Goal: Task Accomplishment & Management: Complete application form

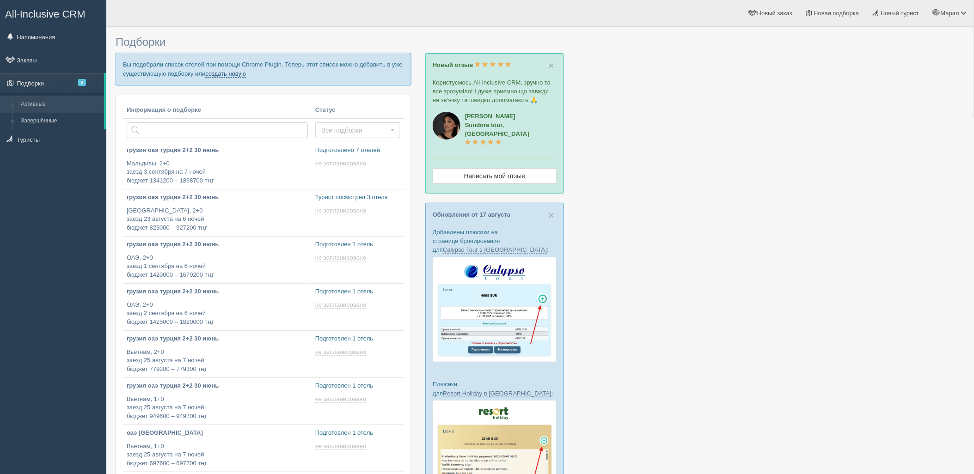
click at [224, 71] on link "создать новую" at bounding box center [225, 73] width 41 height 7
type input "2025-08-21 12:45"
type input "2025-08-21 16:20"
type input "2025-08-21 15:50"
type input "2025-08-21 15:45"
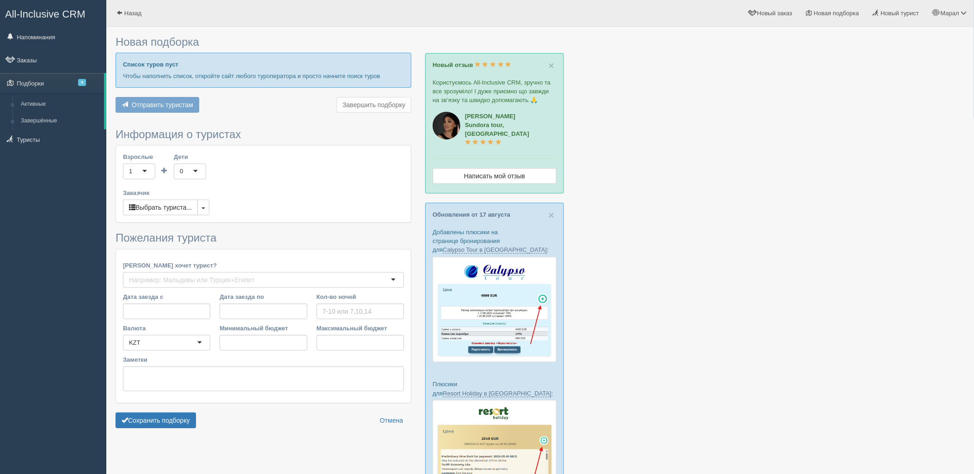
type input "7-9"
type input "744100"
type input "970000"
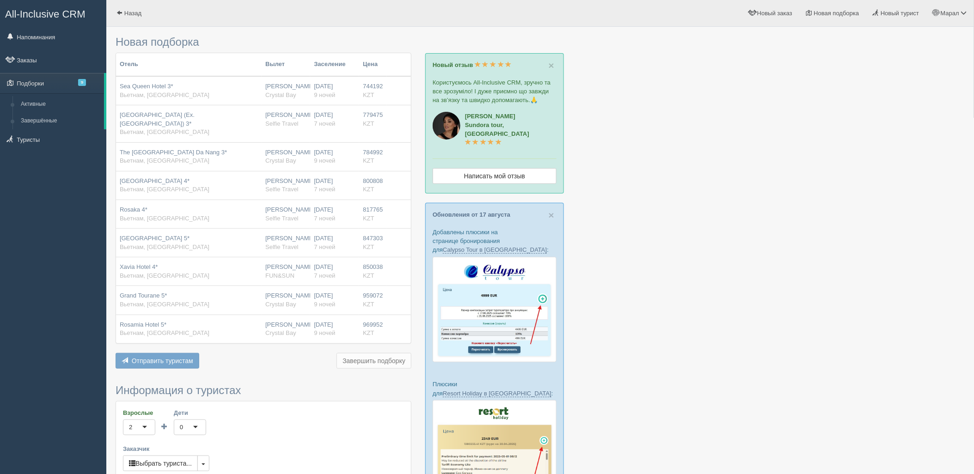
drag, startPoint x: 843, startPoint y: 223, endPoint x: 622, endPoint y: 209, distance: 221.0
click at [831, 223] on div at bounding box center [540, 387] width 849 height 712
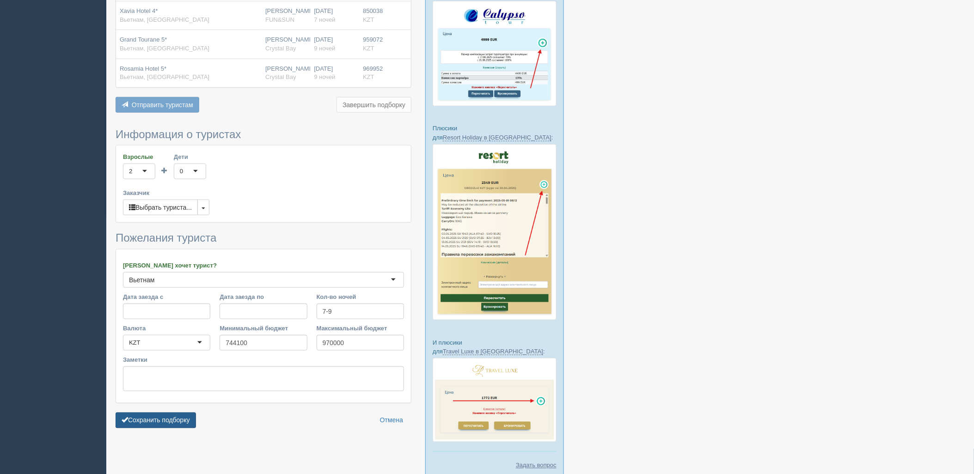
scroll to position [257, 0]
click at [138, 412] on button "Сохранить подборку" at bounding box center [156, 420] width 80 height 16
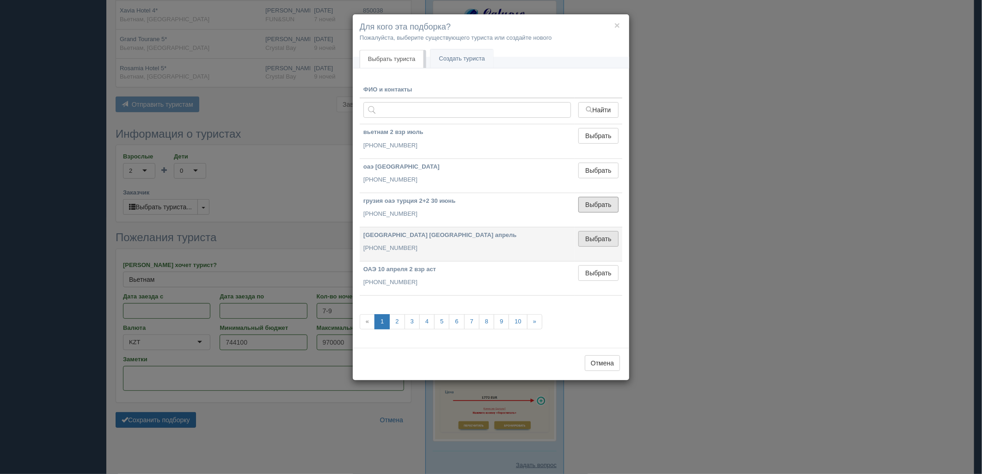
click at [600, 203] on button "Выбрать" at bounding box center [598, 205] width 40 height 16
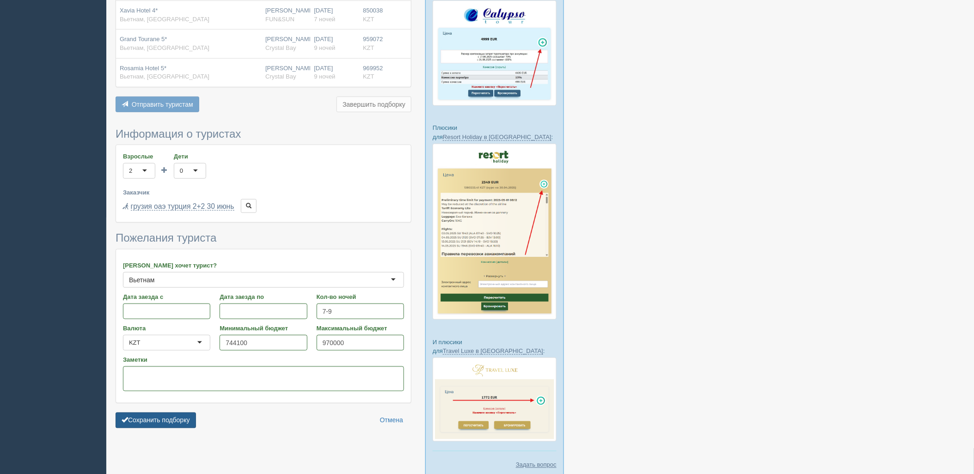
drag, startPoint x: 159, startPoint y: 414, endPoint x: 158, endPoint y: 407, distance: 7.0
click at [160, 414] on button "Сохранить подборку" at bounding box center [156, 421] width 80 height 16
